Goal: Check status

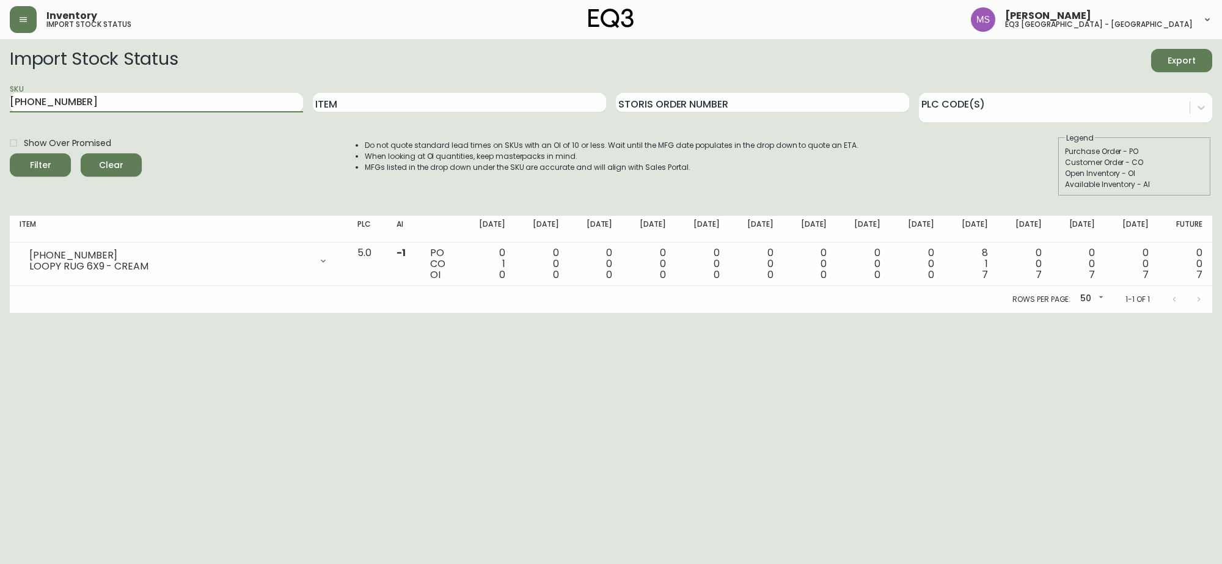
drag, startPoint x: 104, startPoint y: 101, endPoint x: 3, endPoint y: 110, distance: 101.8
click at [4, 110] on main "Import Stock Status Export SKU [PHONE_NUMBER] Item Storis Order Number PLC Code…" at bounding box center [611, 176] width 1222 height 274
type input "[PHONE_NUMBER]"
click at [10, 153] on button "Filter" at bounding box center [40, 164] width 61 height 23
drag, startPoint x: 176, startPoint y: 100, endPoint x: 0, endPoint y: 120, distance: 177.1
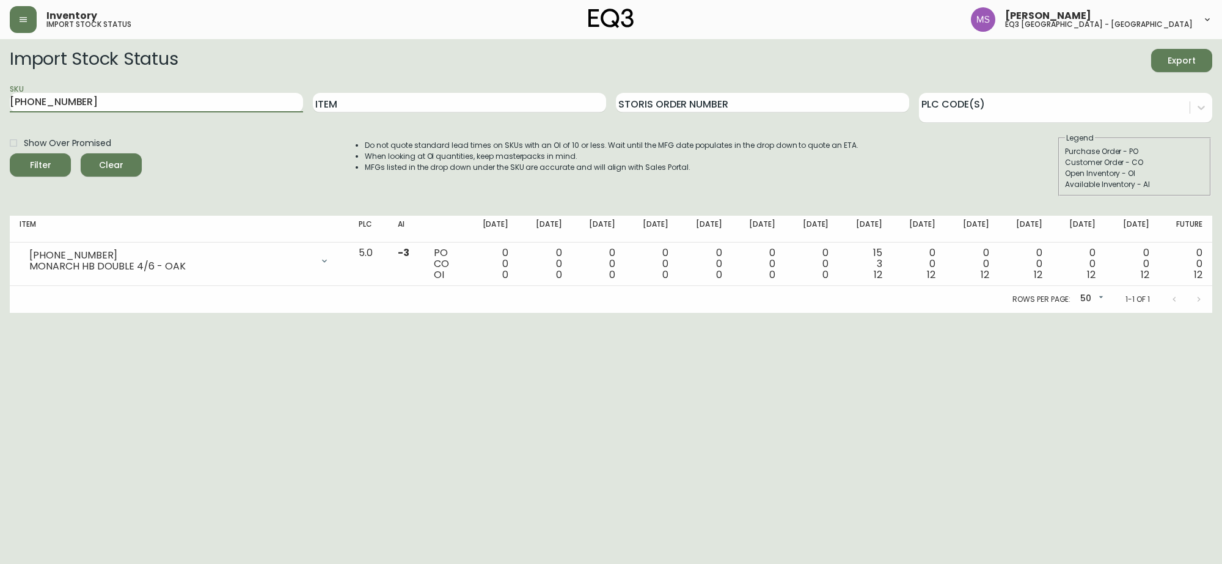
click at [0, 120] on main "Import Stock Status Export SKU 7170-414-23 Item Storis Order Number PLC Code(s)…" at bounding box center [611, 176] width 1222 height 274
paste input "3020-760-1"
click at [10, 153] on button "Filter" at bounding box center [40, 164] width 61 height 23
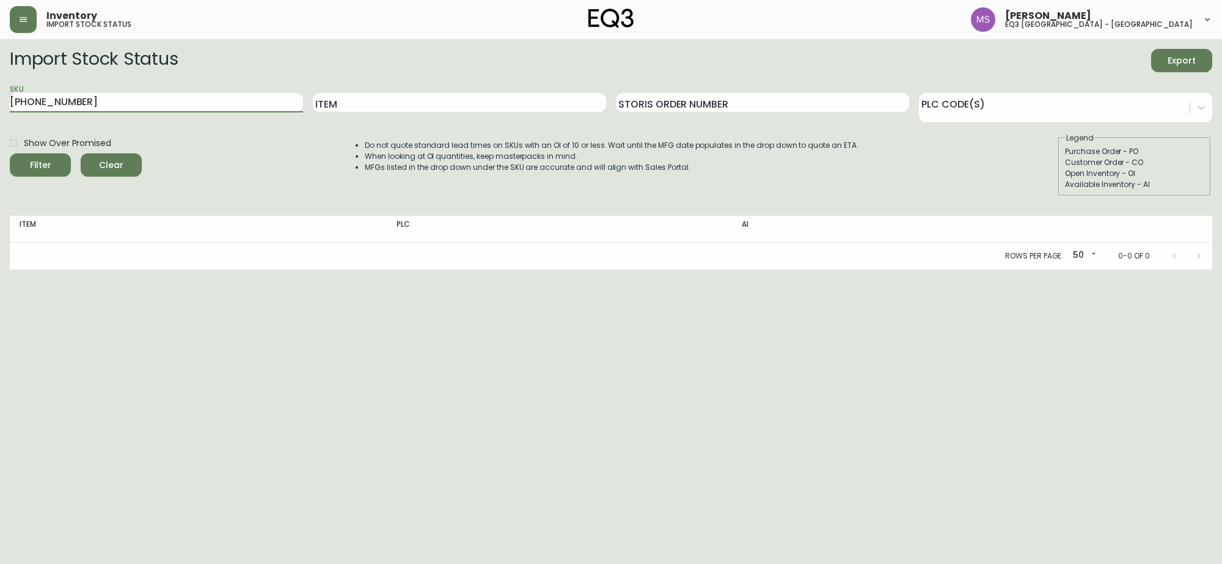
drag, startPoint x: 218, startPoint y: 100, endPoint x: 0, endPoint y: 100, distance: 218.1
click at [0, 100] on main "Import Stock Status Export SKU 3020-760-13 Item Storis Order Number PLC Code(s)…" at bounding box center [611, 154] width 1222 height 230
paste input "6"
type input "3020-760-16"
click at [10, 153] on button "Filter" at bounding box center [40, 164] width 61 height 23
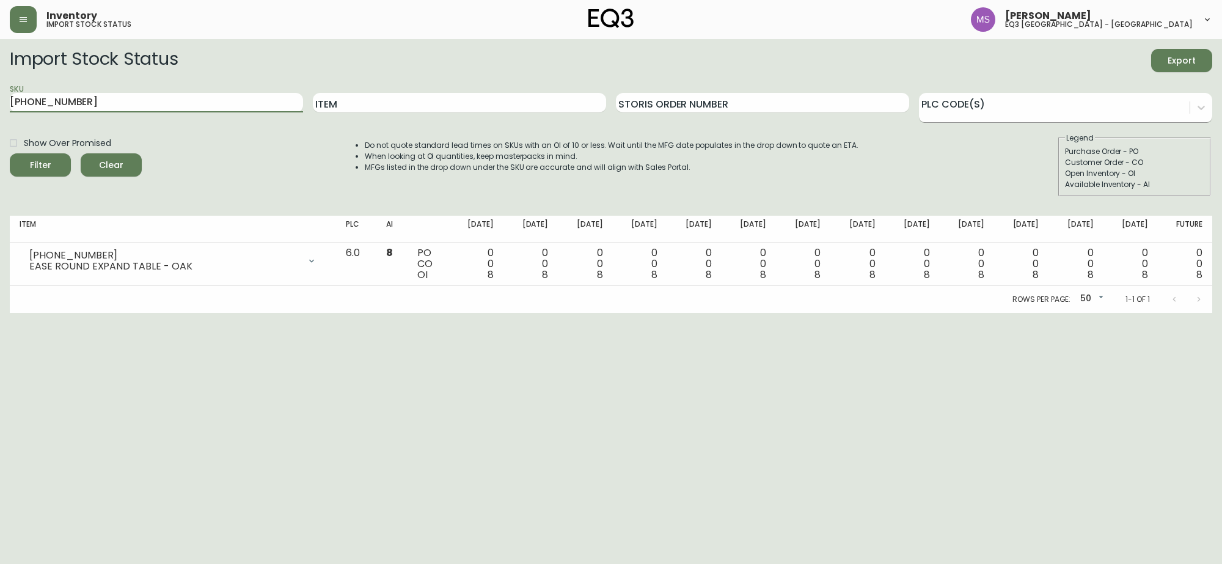
click at [1008, 109] on div at bounding box center [1054, 106] width 271 height 18
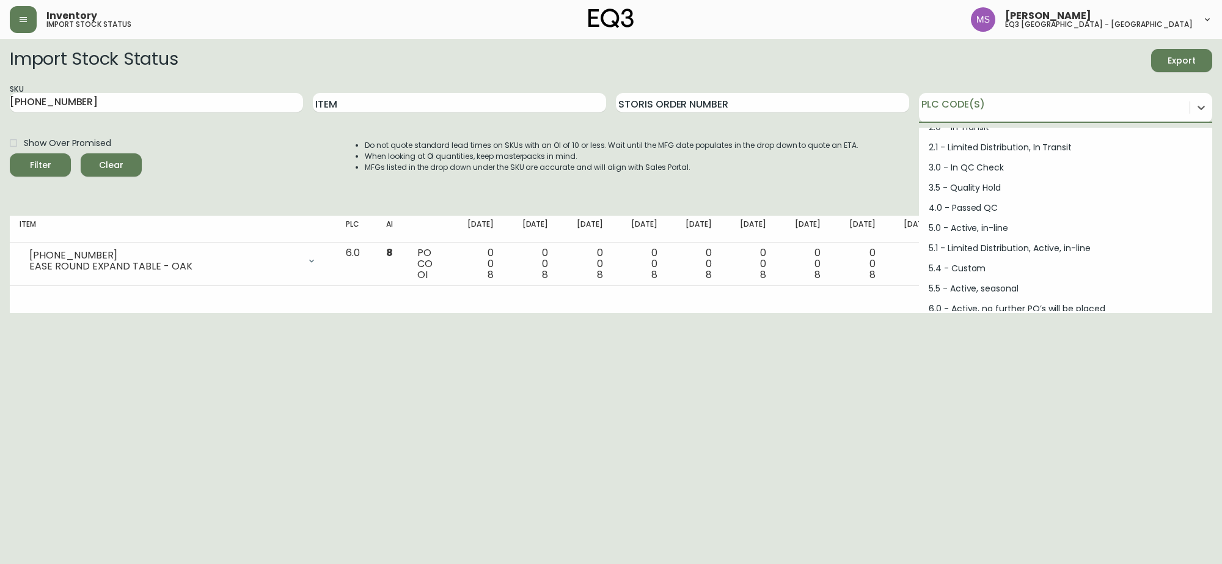
scroll to position [153, 0]
